Goal: Book appointment/travel/reservation

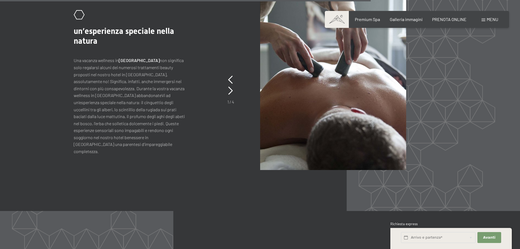
scroll to position [2512, 0]
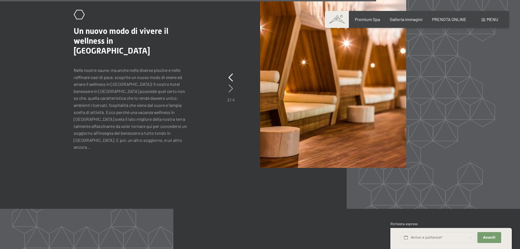
click at [229, 84] on icon at bounding box center [231, 88] width 5 height 8
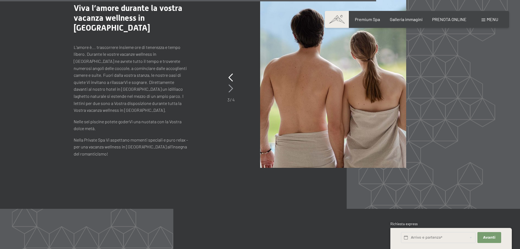
click at [229, 84] on icon at bounding box center [231, 88] width 5 height 8
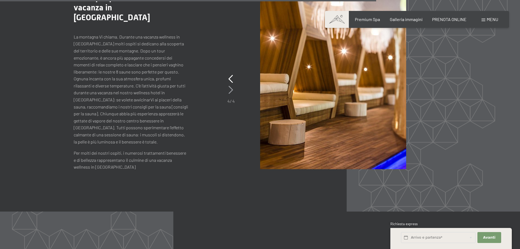
click at [229, 86] on icon at bounding box center [231, 90] width 5 height 8
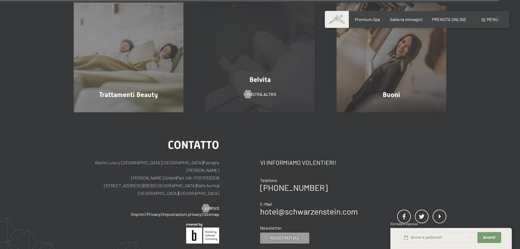
scroll to position [3414, 0]
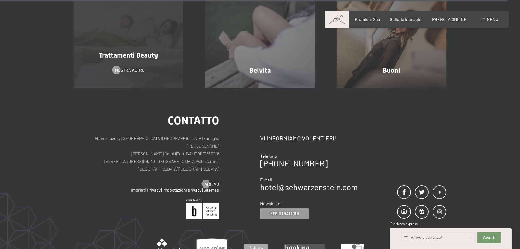
click at [146, 51] on span "Trattamenti Beauty" at bounding box center [128, 55] width 59 height 8
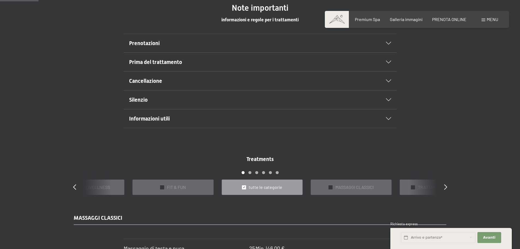
scroll to position [355, 0]
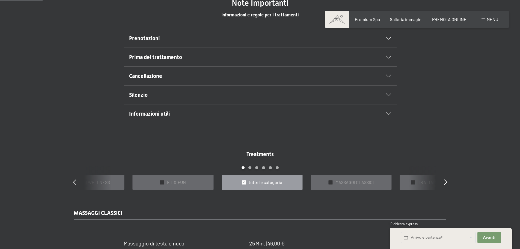
click at [193, 35] on h2 "Prenotazioni" at bounding box center [247, 38] width 236 height 8
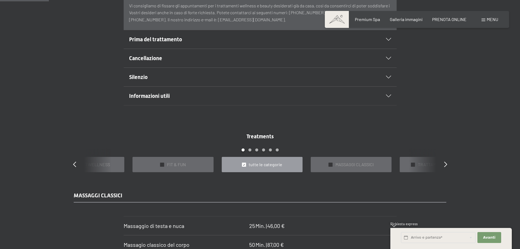
scroll to position [410, 0]
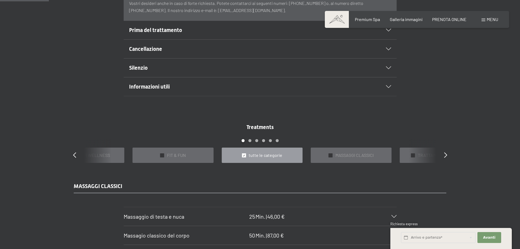
click at [179, 30] on span "Prima del trattamento" at bounding box center [155, 30] width 53 height 7
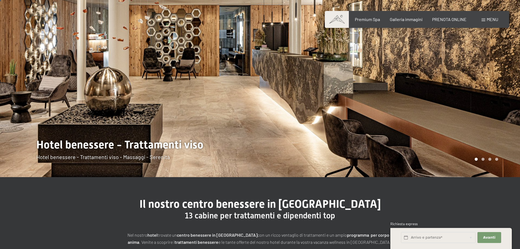
scroll to position [0, 0]
